Goal: Find contact information: Find contact information

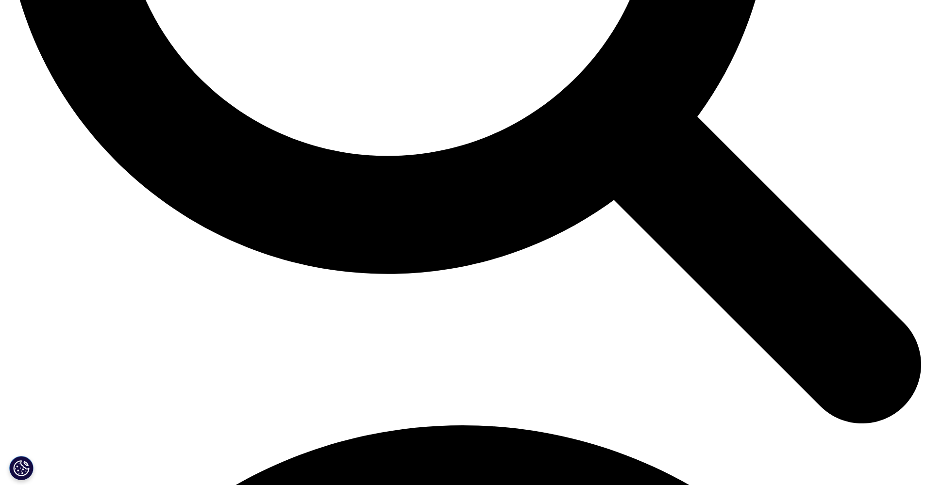
scroll to position [1536, 0]
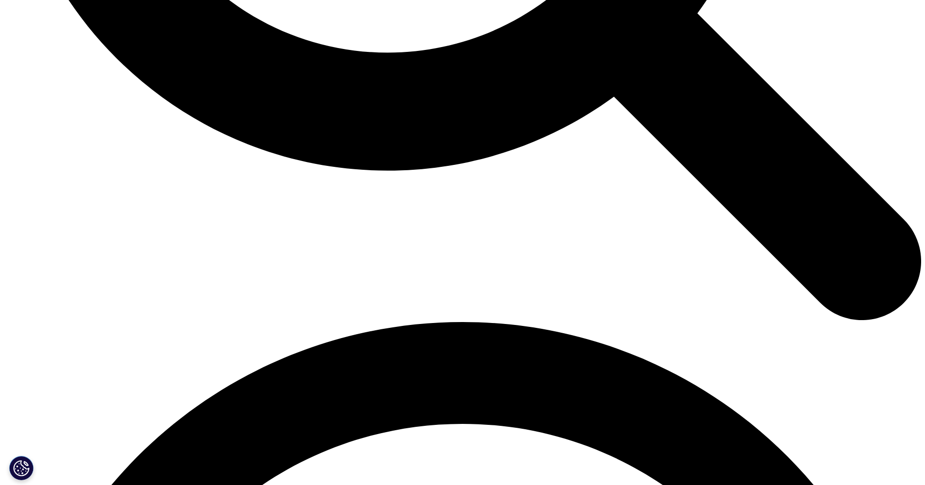
scroll to position [1536, 0]
